Goal: Information Seeking & Learning: Find specific fact

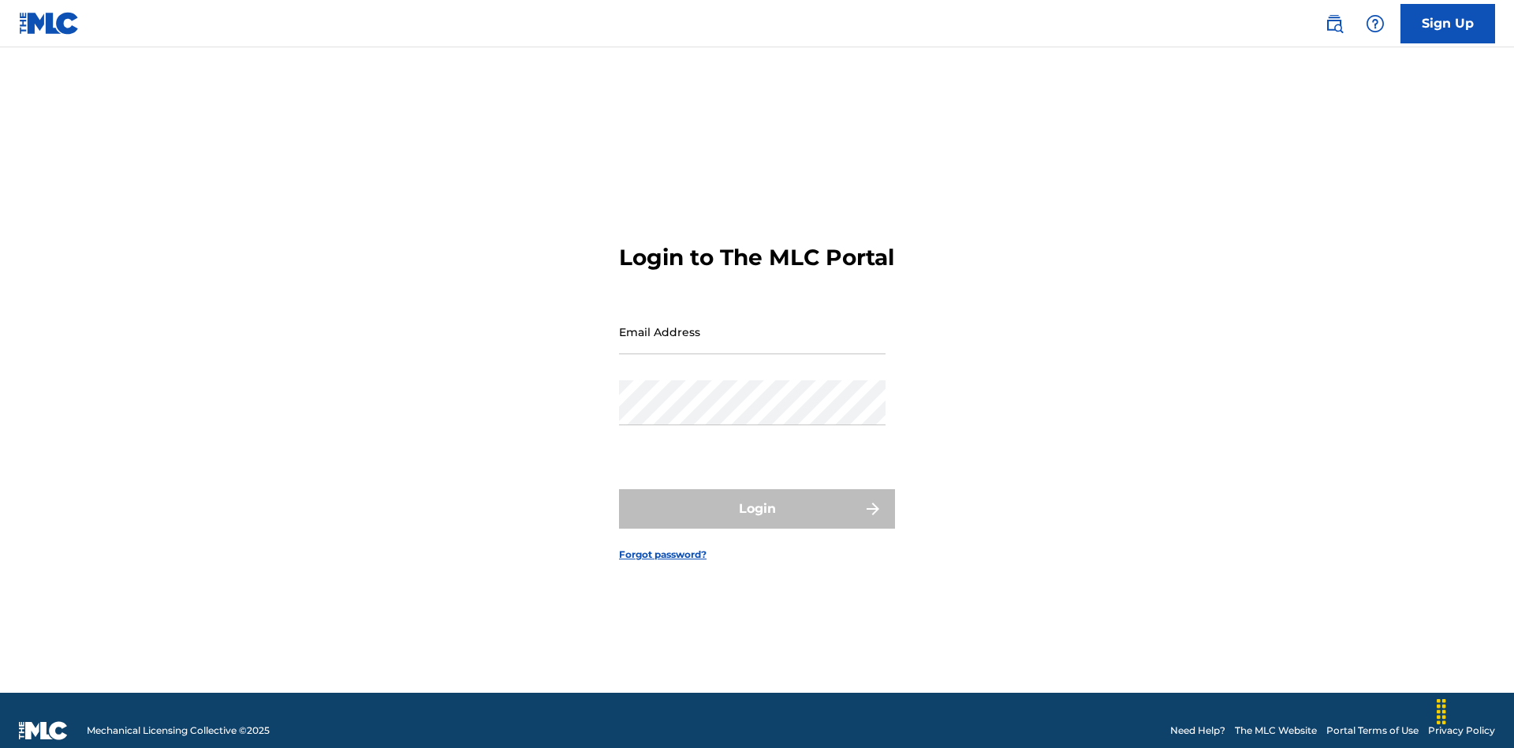
scroll to position [21, 0]
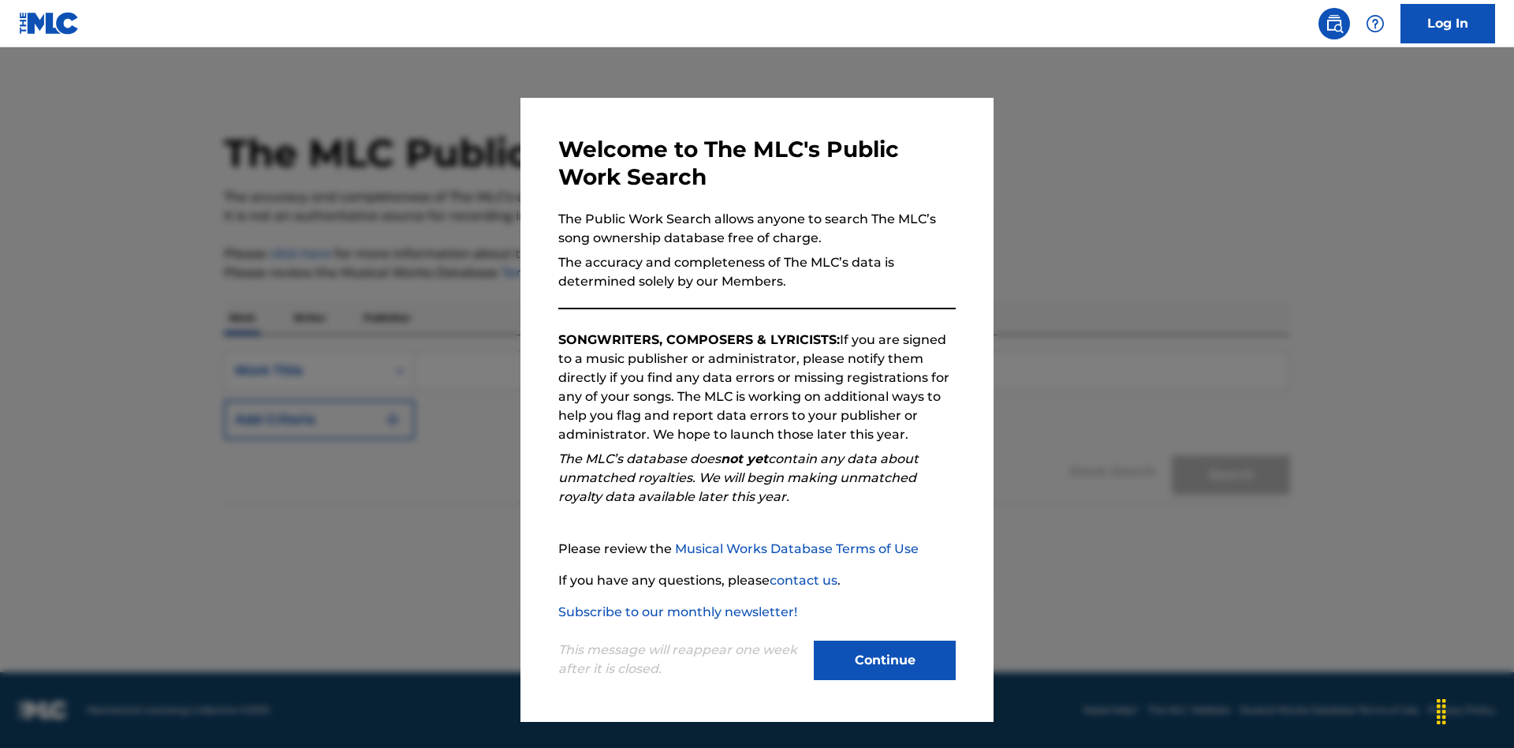
click at [885, 660] on button "Continue" at bounding box center [885, 659] width 142 height 39
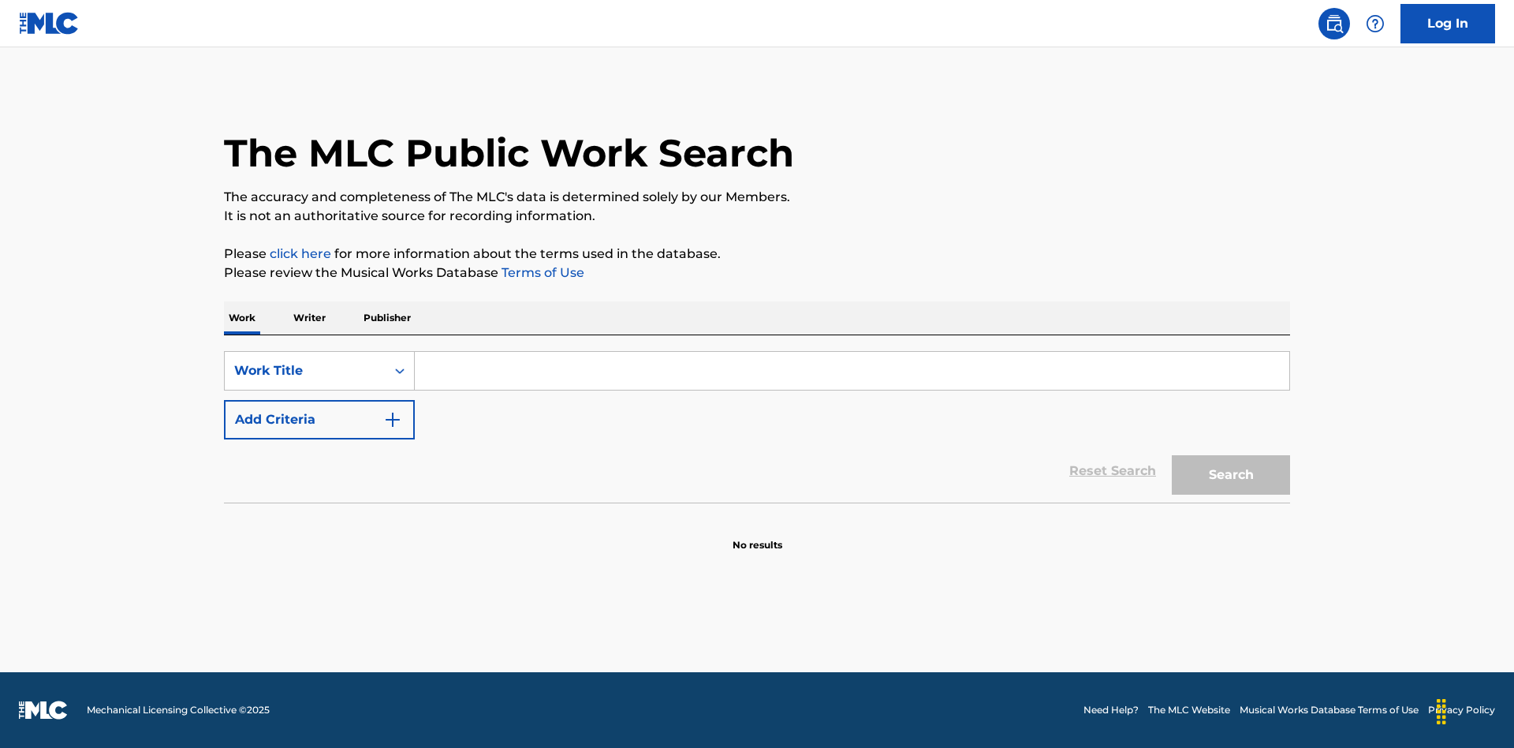
click at [319, 420] on button "Add Criteria" at bounding box center [319, 419] width 191 height 39
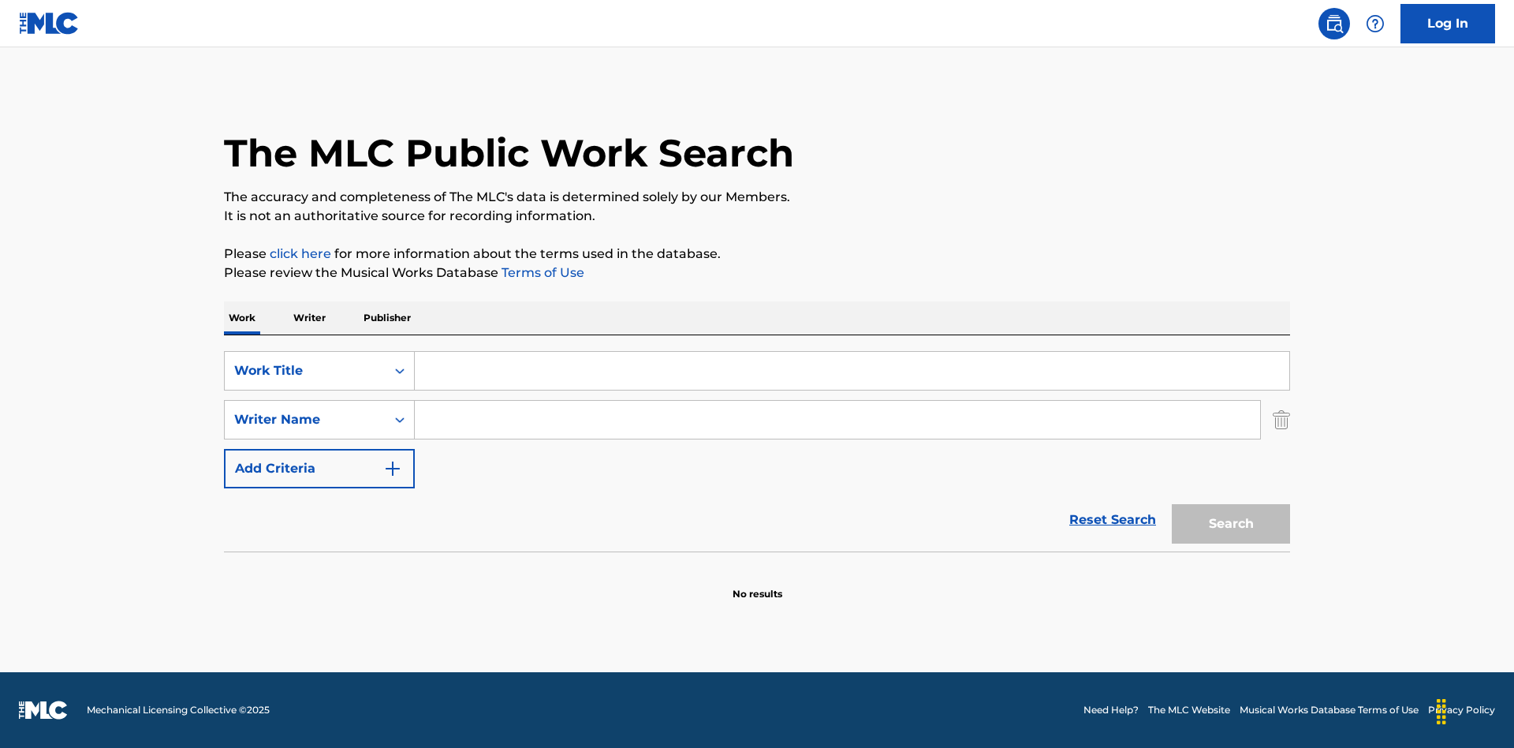
click at [319, 468] on button "Add Criteria" at bounding box center [319, 468] width 191 height 39
click at [319, 488] on button "Add Criteria" at bounding box center [319, 468] width 191 height 39
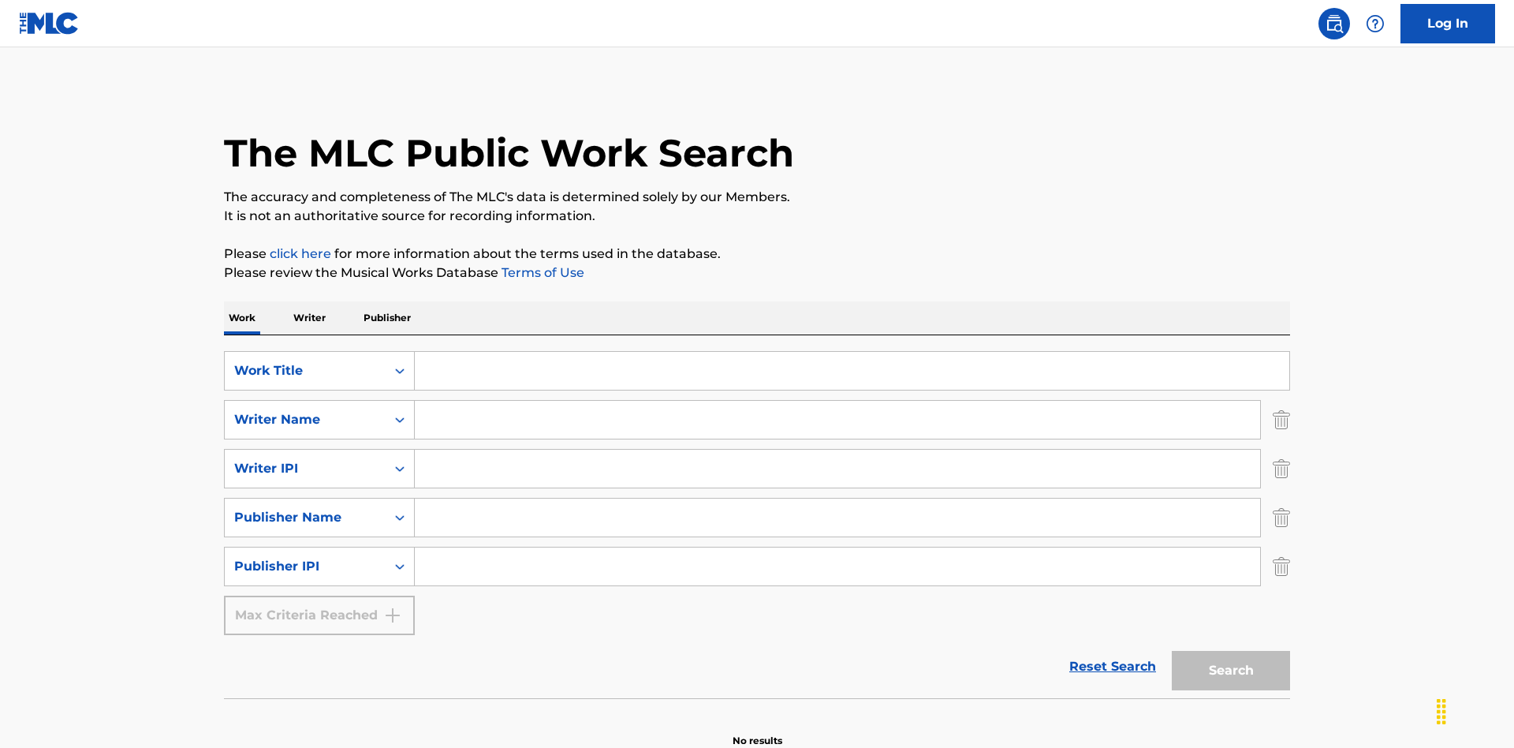
scroll to position [35, 0]
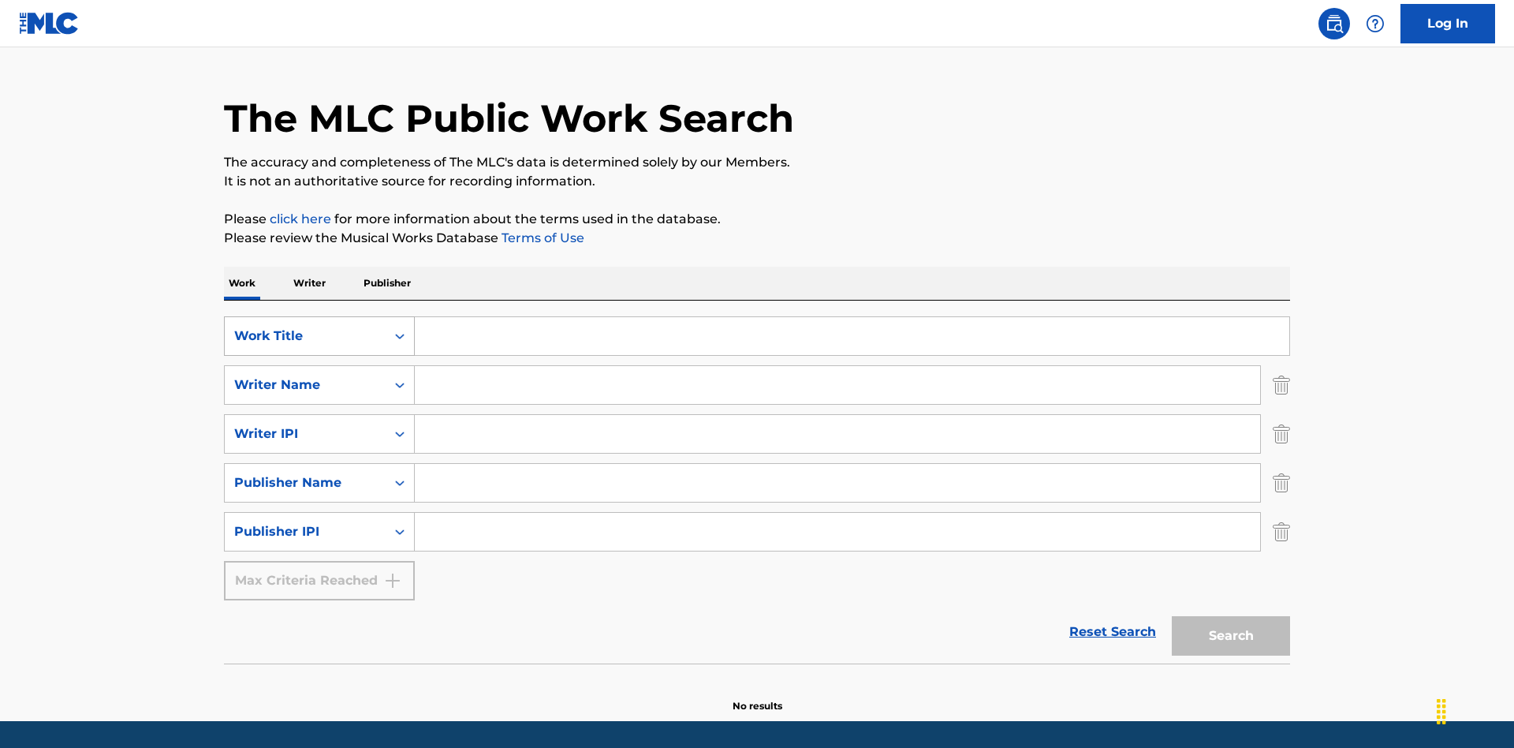
click at [305, 326] on div "Work Title" at bounding box center [305, 335] width 142 height 19
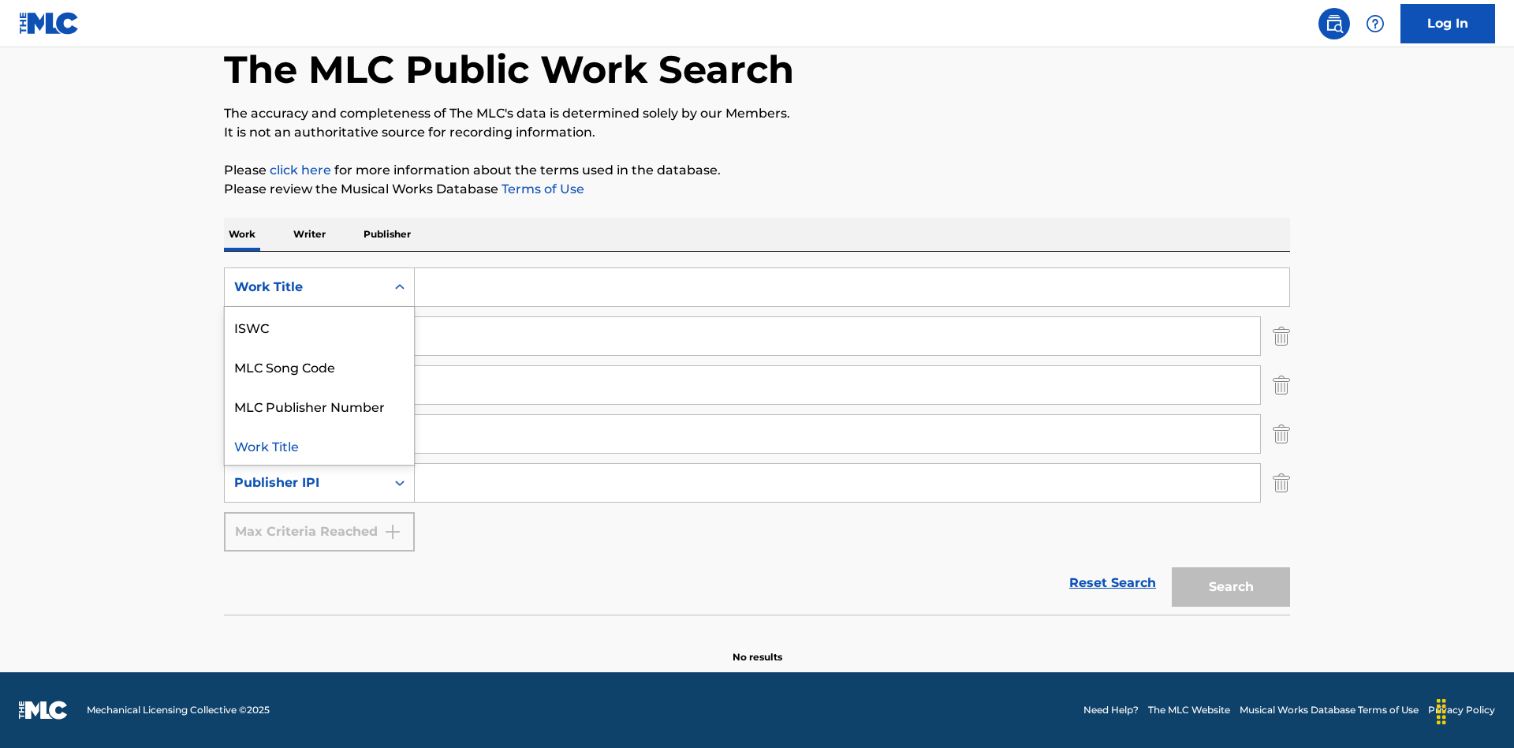
click at [319, 326] on div "ISWC" at bounding box center [319, 326] width 189 height 39
click at [305, 336] on div "Writer Name" at bounding box center [305, 335] width 142 height 19
click at [319, 375] on div "MLC Publisher Number" at bounding box center [319, 375] width 189 height 39
click at [305, 385] on div "Writer IPI" at bounding box center [305, 384] width 142 height 19
click at [319, 424] on div "Writer Name" at bounding box center [319, 424] width 189 height 39
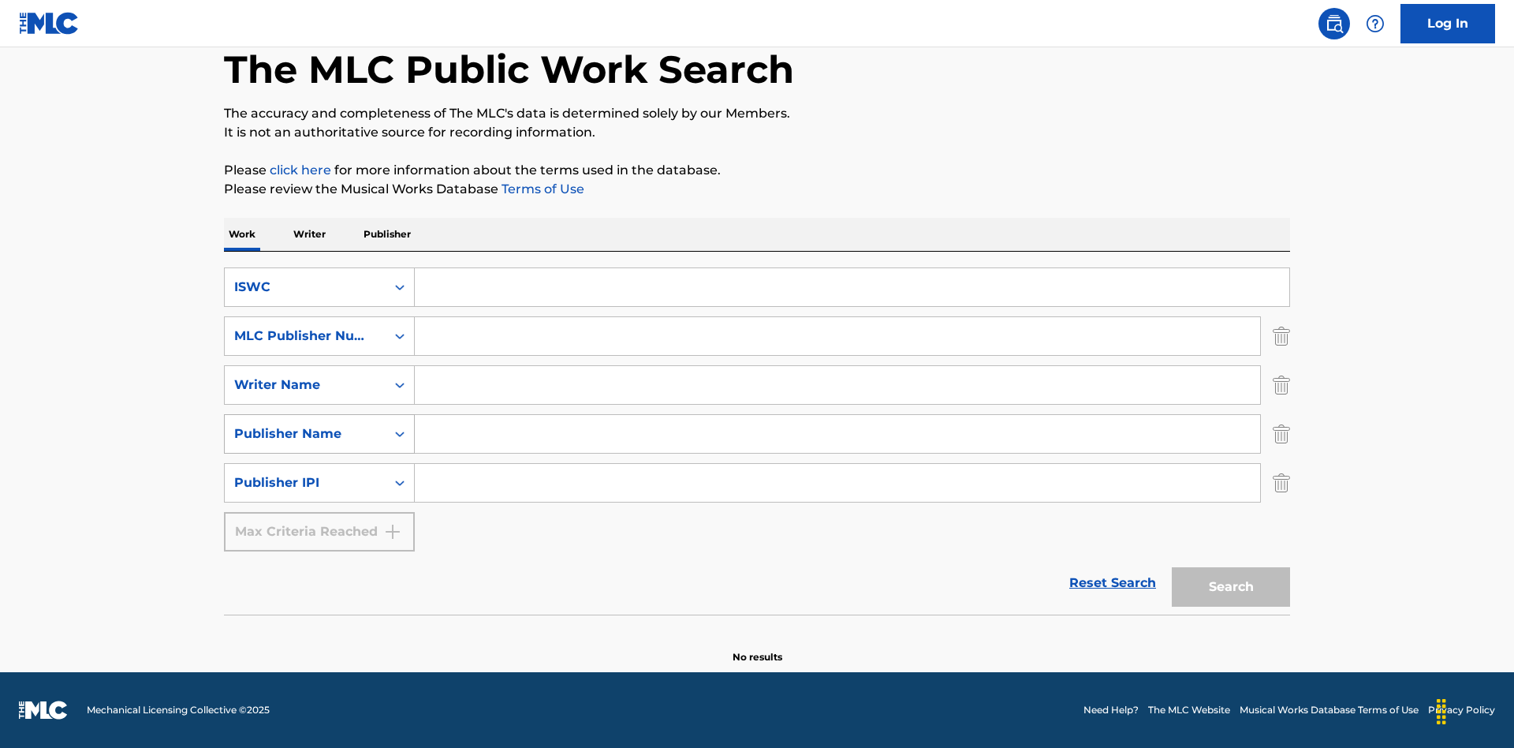
click at [305, 434] on div "Publisher Name" at bounding box center [305, 433] width 142 height 19
click at [319, 473] on div "Writer IPI" at bounding box center [319, 472] width 189 height 39
click at [305, 483] on div "Publisher IPI" at bounding box center [305, 482] width 142 height 19
click at [319, 522] on div "Publisher Name" at bounding box center [319, 521] width 189 height 39
click at [852, 287] on input "Search Form" at bounding box center [852, 287] width 875 height 38
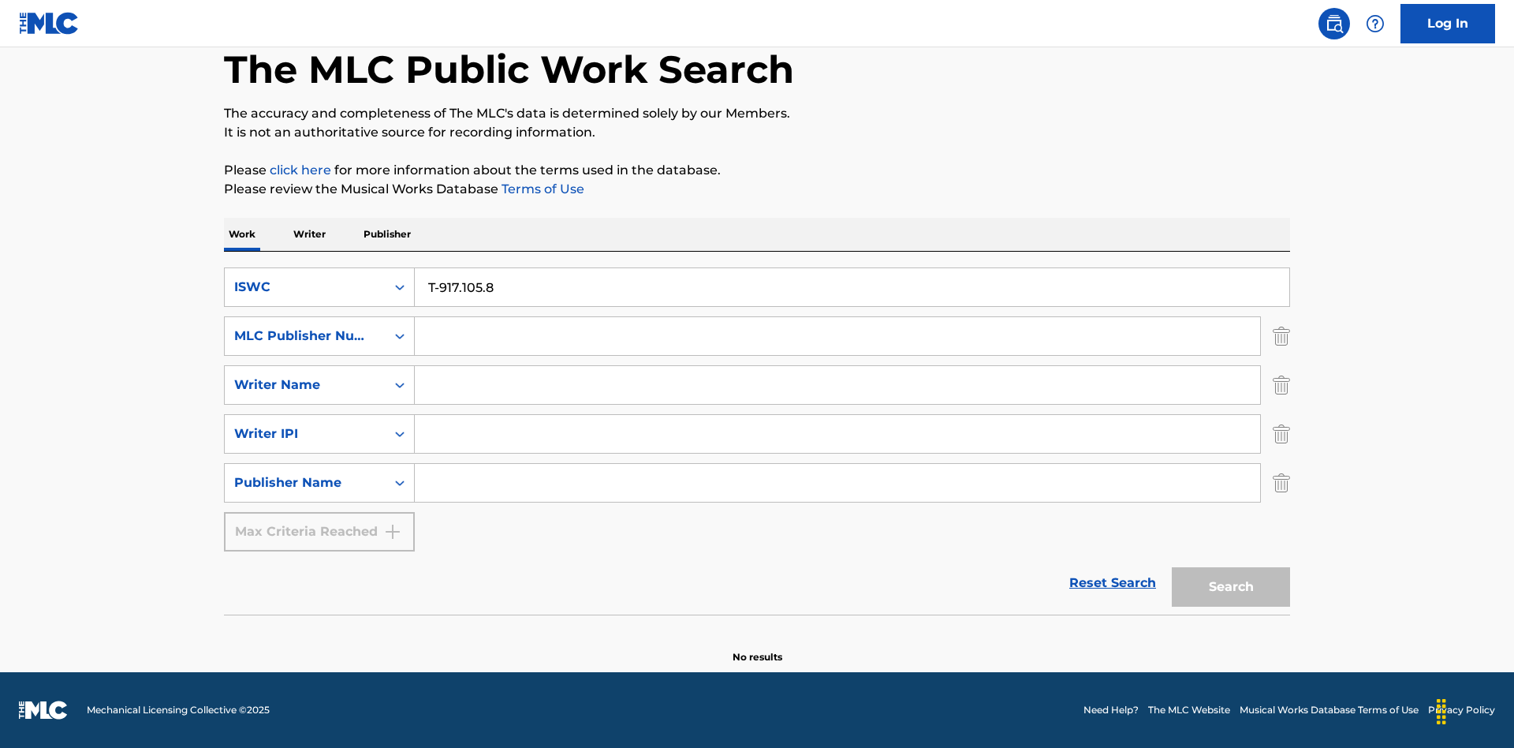
type input "T-917.105.8"
click at [837, 336] on input "Search Form" at bounding box center [837, 336] width 845 height 38
type input "P06967"
click at [837, 385] on input "Search Form" at bounding box center [837, 385] width 845 height 38
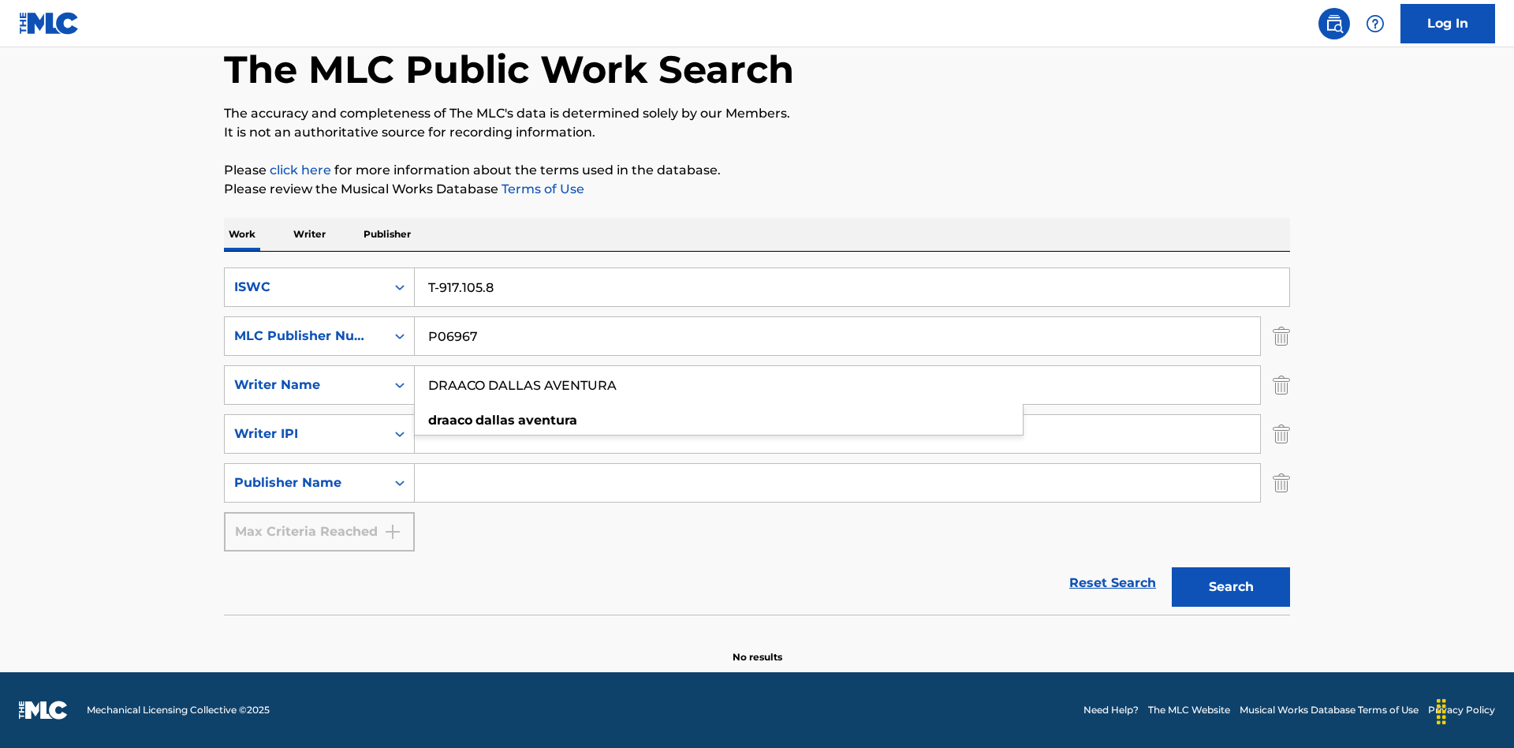
type input "DRAACO DALLAS AVENTURA"
click at [837, 434] on input "Search Form" at bounding box center [837, 434] width 845 height 38
type input "00766422818"
click at [837, 483] on input "Search Form" at bounding box center [837, 483] width 845 height 38
type input "DRAACO AVENTURA PUB DESIGNEE"
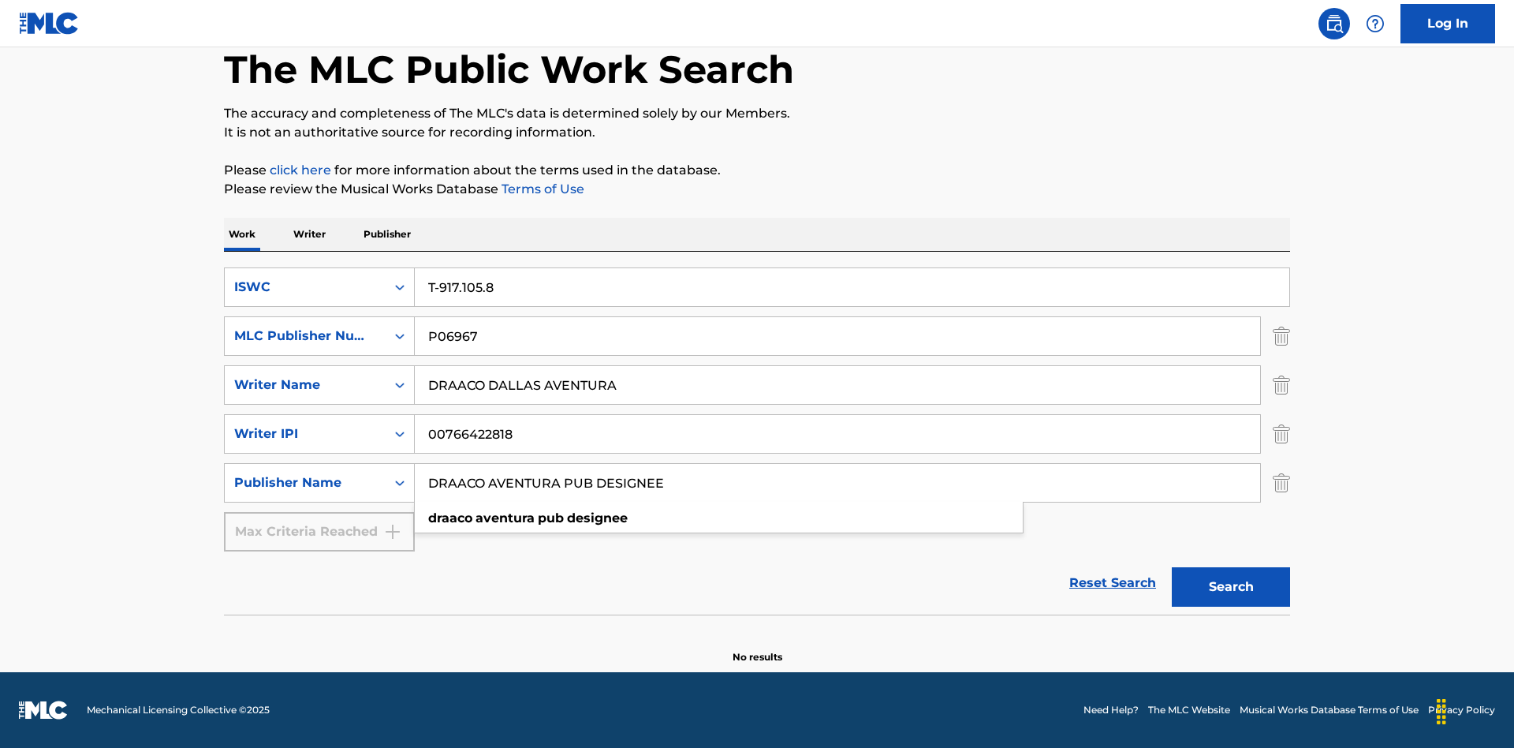
click at [1231, 587] on button "Search" at bounding box center [1231, 586] width 118 height 39
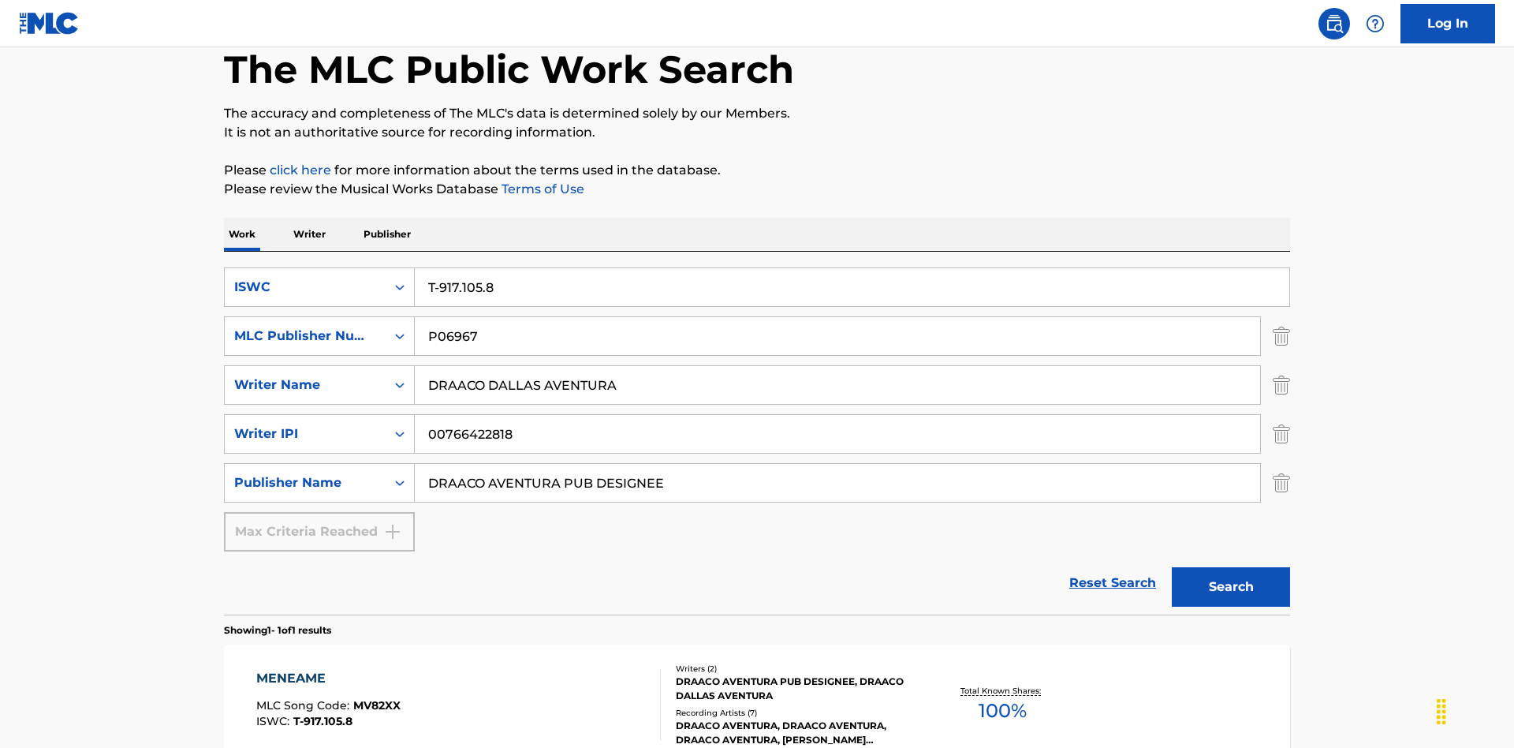
click at [327, 669] on div "MENEAME" at bounding box center [328, 678] width 144 height 19
click at [305, 278] on div "ISWC" at bounding box center [305, 287] width 142 height 19
click at [319, 346] on div "MLC Song Code" at bounding box center [319, 365] width 189 height 39
click at [305, 326] on div "MLC Publisher Number" at bounding box center [305, 335] width 142 height 19
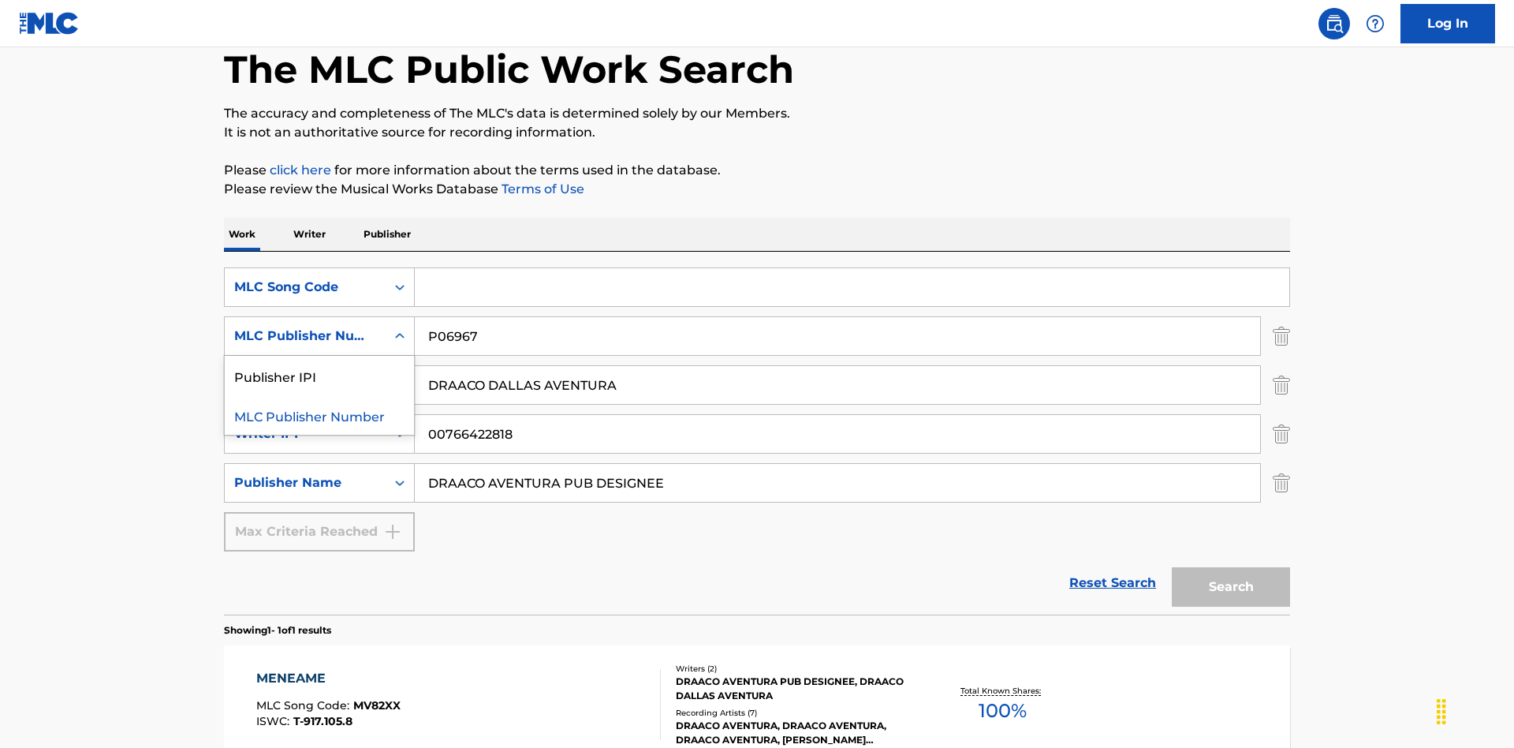
click at [319, 356] on div "Publisher IPI" at bounding box center [319, 375] width 189 height 39
click at [852, 268] on input "Search Form" at bounding box center [852, 287] width 875 height 38
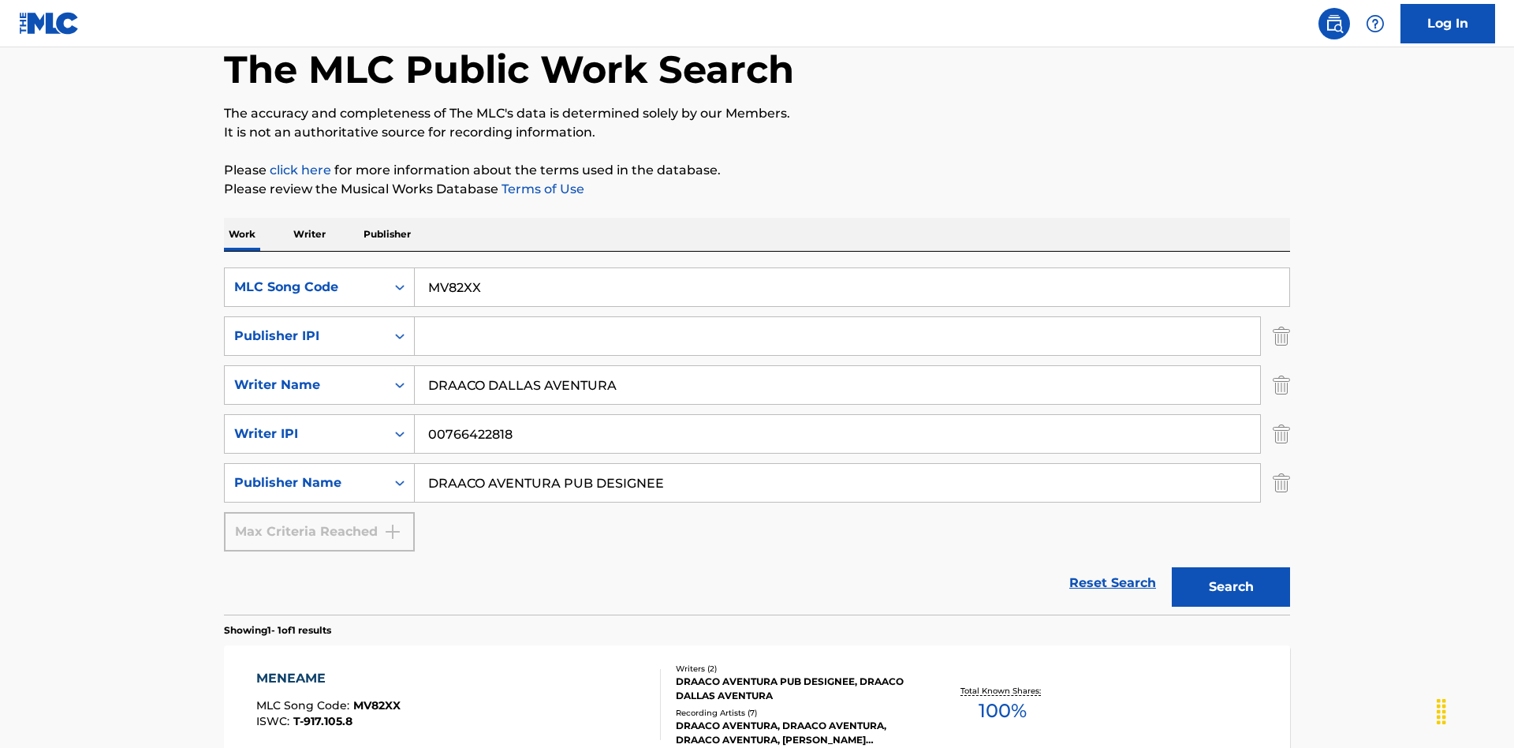
type input "MV82XX"
click at [837, 317] on input "Search Form" at bounding box center [837, 336] width 845 height 38
type input "00766422818"
click at [1231, 567] on button "Search" at bounding box center [1231, 586] width 118 height 39
click at [327, 669] on div "MENEAME" at bounding box center [328, 678] width 144 height 19
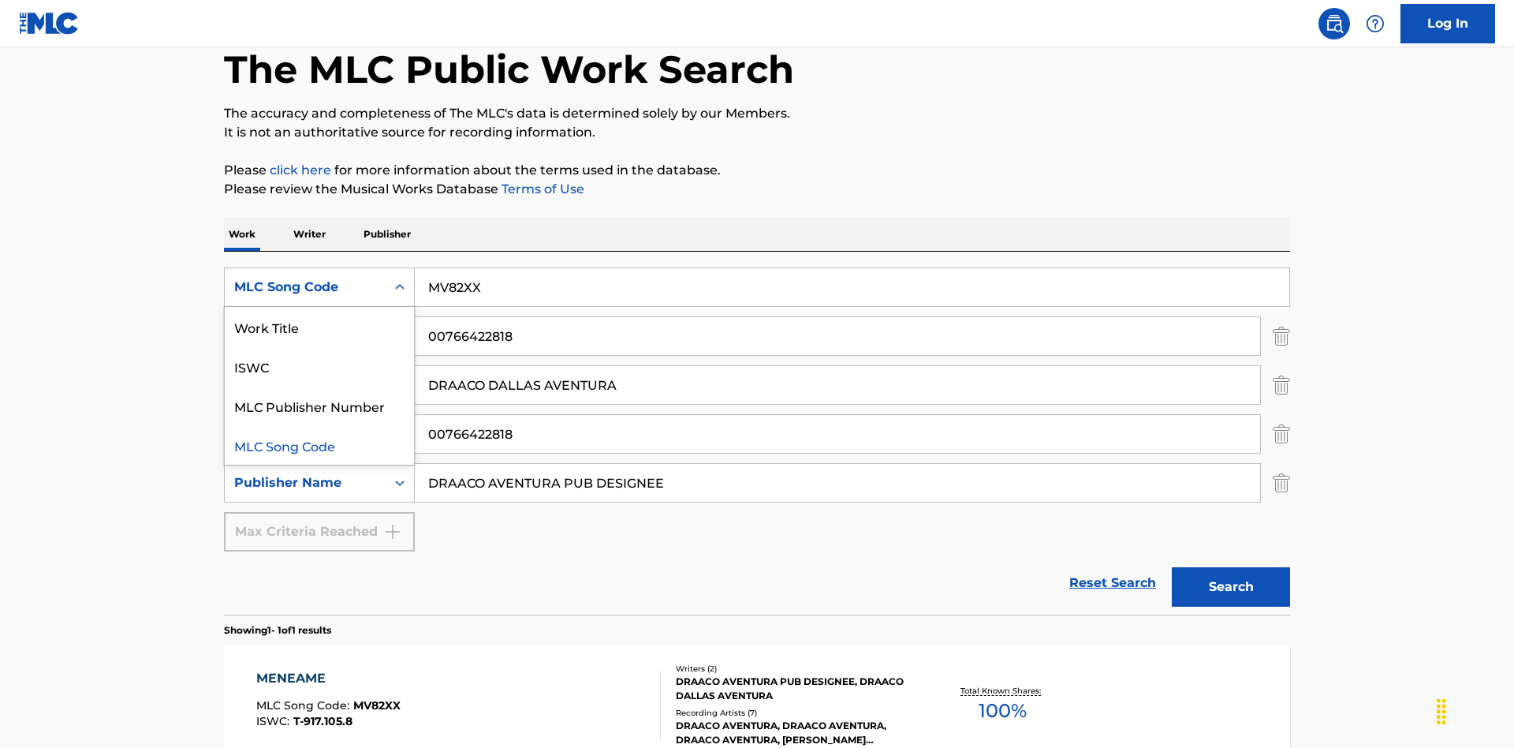
click at [319, 307] on div "Work Title" at bounding box center [319, 326] width 189 height 39
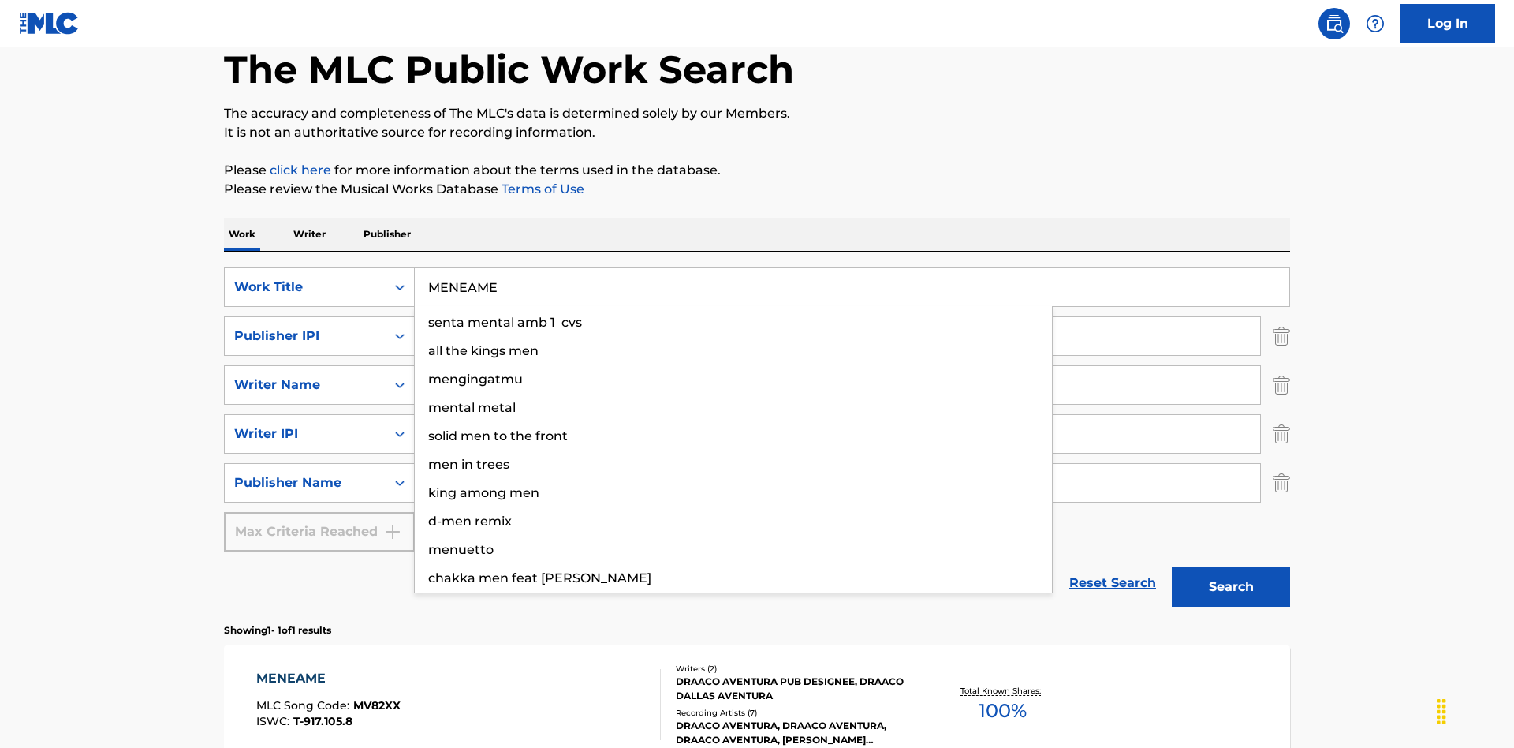
type input "MENEAME"
click at [1231, 567] on button "Search" at bounding box center [1231, 586] width 118 height 39
